Goal: Task Accomplishment & Management: Manage account settings

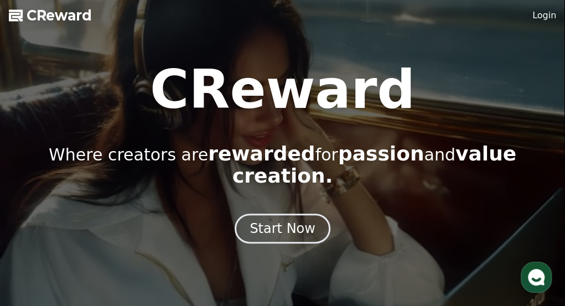
click at [535, 19] on link "Login" at bounding box center [545, 15] width 24 height 13
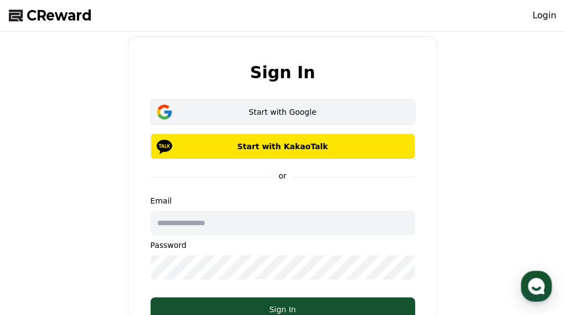
click at [356, 110] on div "Start with Google" at bounding box center [283, 111] width 233 height 11
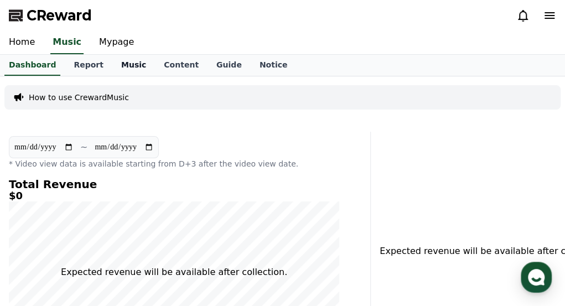
click at [112, 69] on link "Music" at bounding box center [133, 65] width 43 height 21
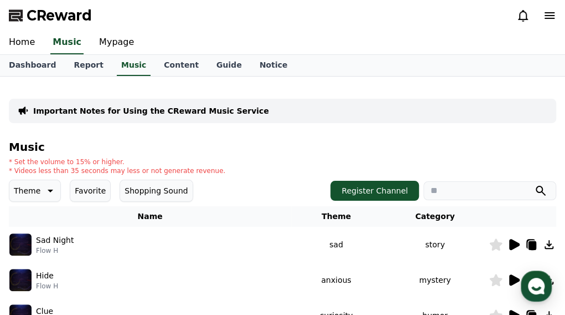
click at [444, 193] on input "search" at bounding box center [490, 190] width 133 height 19
click at [112, 43] on link "Mypage" at bounding box center [116, 42] width 53 height 23
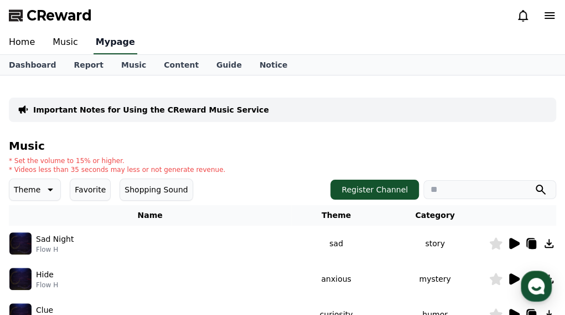
select select "**********"
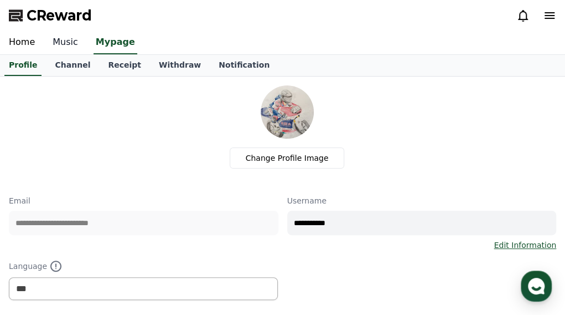
click at [47, 39] on link "Music" at bounding box center [65, 42] width 43 height 23
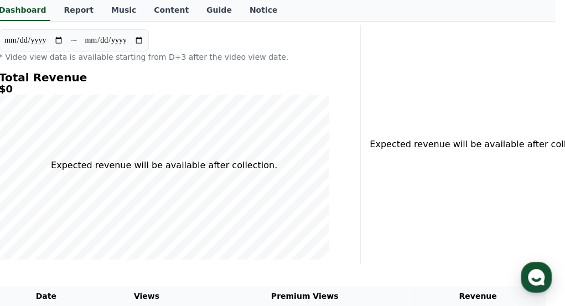
scroll to position [0, 10]
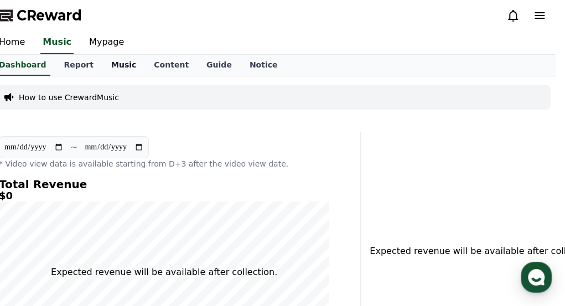
click at [110, 70] on link "Music" at bounding box center [123, 65] width 43 height 21
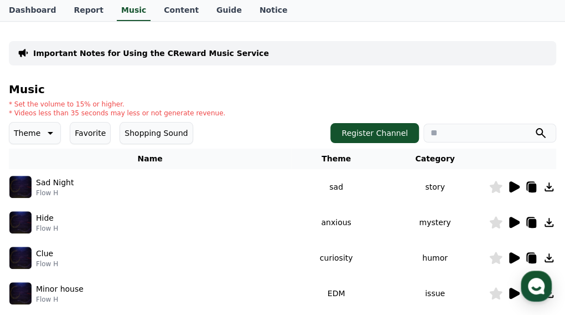
scroll to position [60, 0]
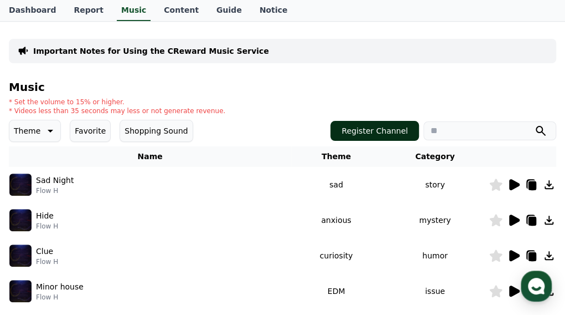
click at [351, 125] on button "Register Channel" at bounding box center [375, 131] width 89 height 20
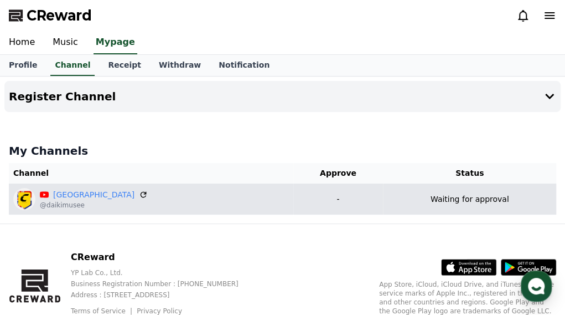
click at [247, 192] on div "Daiki Museum @daikimusee" at bounding box center [151, 199] width 276 height 22
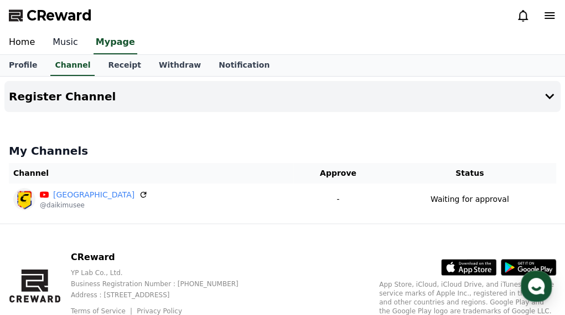
click at [68, 44] on link "Music" at bounding box center [65, 42] width 43 height 23
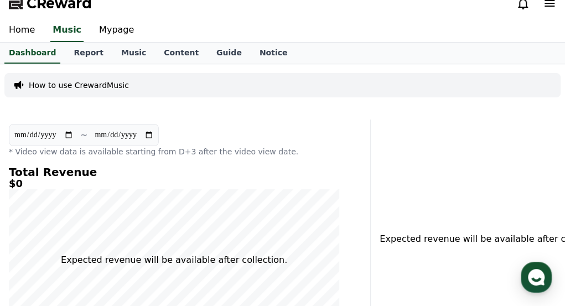
scroll to position [7, 0]
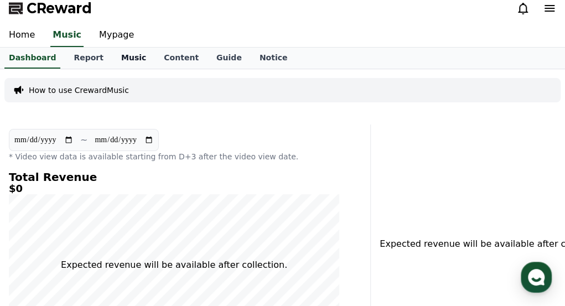
click at [121, 64] on link "Music" at bounding box center [133, 58] width 43 height 21
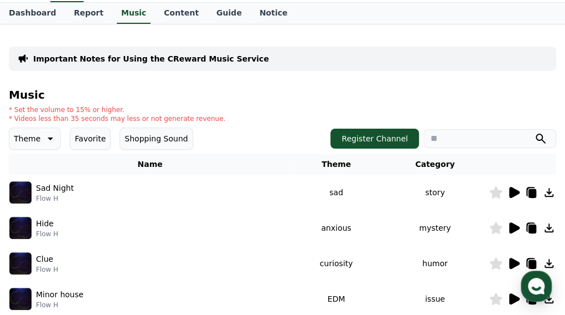
scroll to position [53, 0]
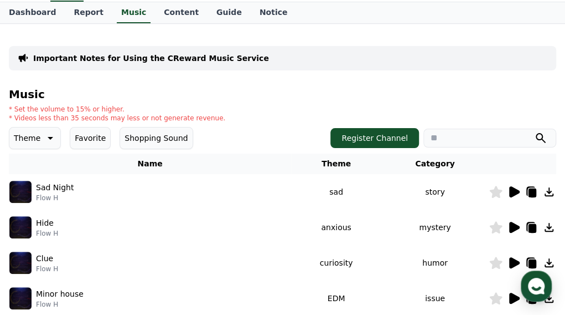
click at [459, 131] on input "search" at bounding box center [490, 137] width 133 height 19
click at [534, 131] on button "submit" at bounding box center [540, 137] width 13 height 13
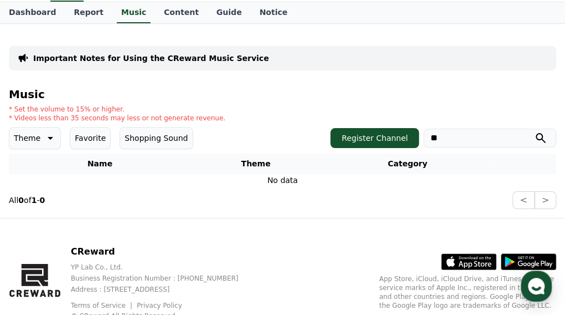
type input "*"
click at [491, 121] on div "* Set the volume to 15% or higher. * Videos less than 35 seconds may less or no…" at bounding box center [283, 114] width 548 height 18
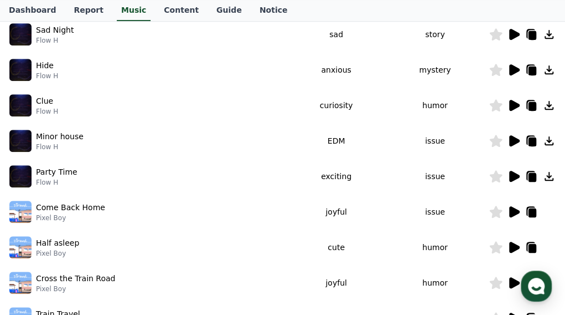
scroll to position [213, 0]
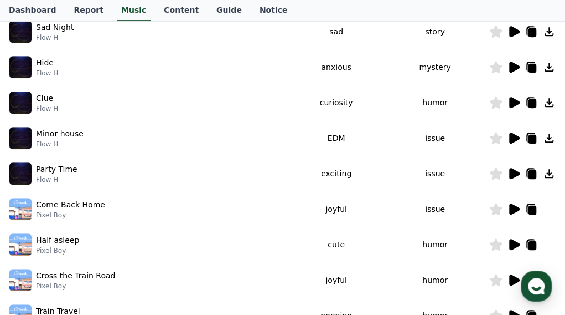
click at [532, 173] on icon at bounding box center [533, 174] width 8 height 9
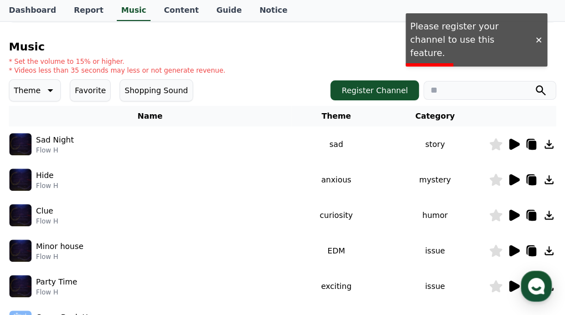
scroll to position [100, 0]
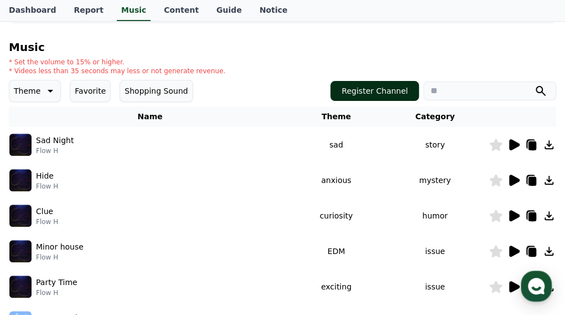
click at [403, 89] on button "Register Channel" at bounding box center [375, 91] width 89 height 20
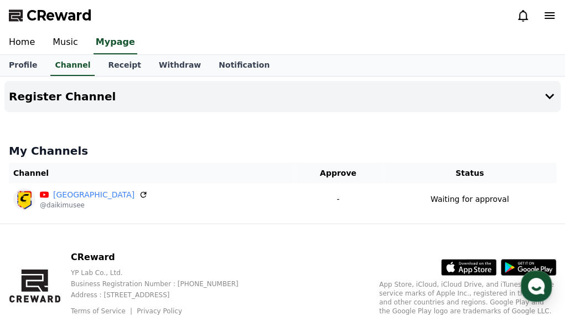
scroll to position [46, 0]
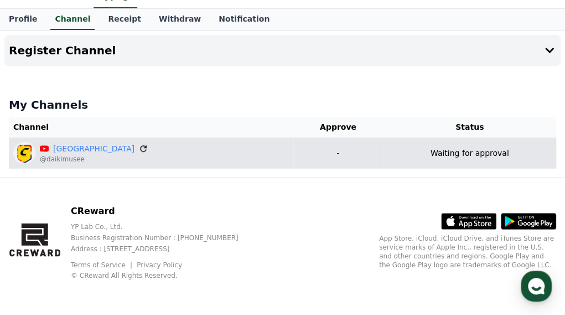
click at [138, 147] on icon at bounding box center [143, 148] width 10 height 10
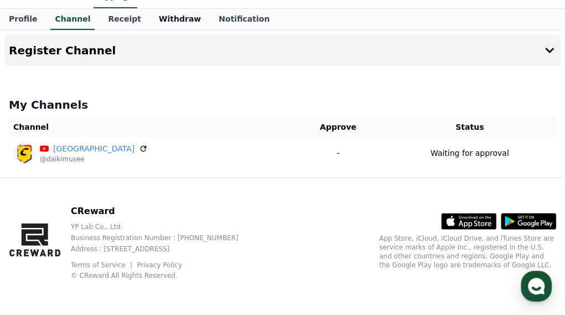
click at [162, 18] on link "Withdraw" at bounding box center [180, 19] width 60 height 21
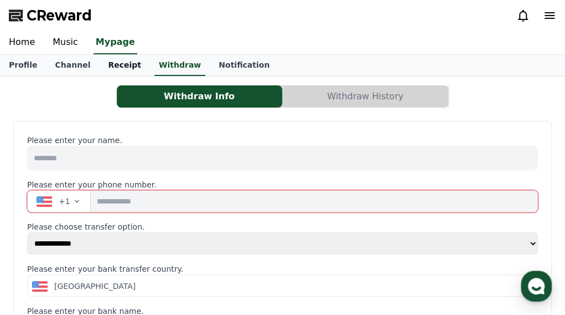
click at [105, 64] on link "Receipt" at bounding box center [124, 65] width 51 height 21
